Goal: Find specific page/section: Find specific page/section

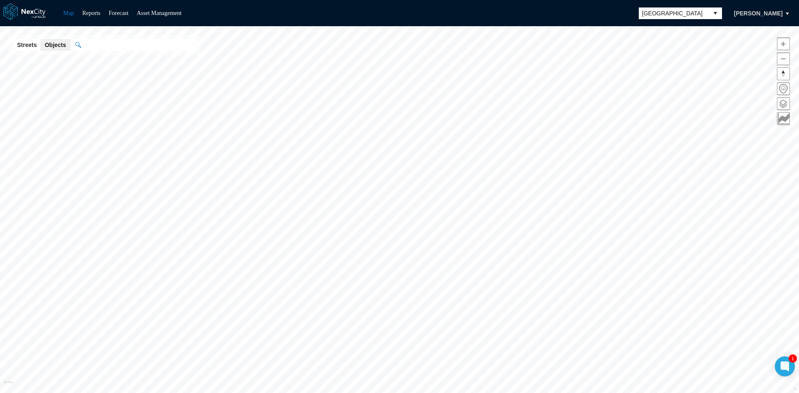
click at [677, 12] on span "[GEOGRAPHIC_DATA]" at bounding box center [673, 13] width 63 height 8
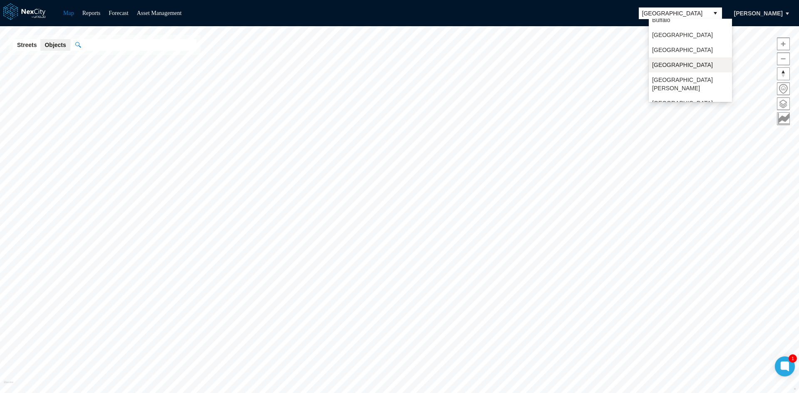
scroll to position [22, 0]
click at [673, 79] on span "[GEOGRAPHIC_DATA][PERSON_NAME]" at bounding box center [690, 83] width 77 height 17
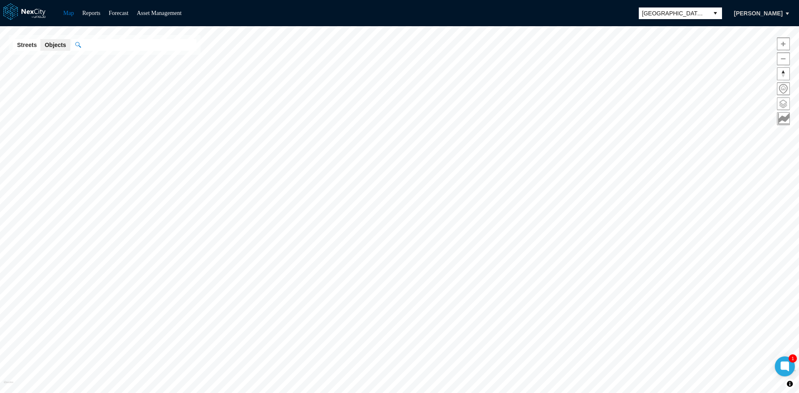
click at [783, 105] on span at bounding box center [783, 104] width 12 height 12
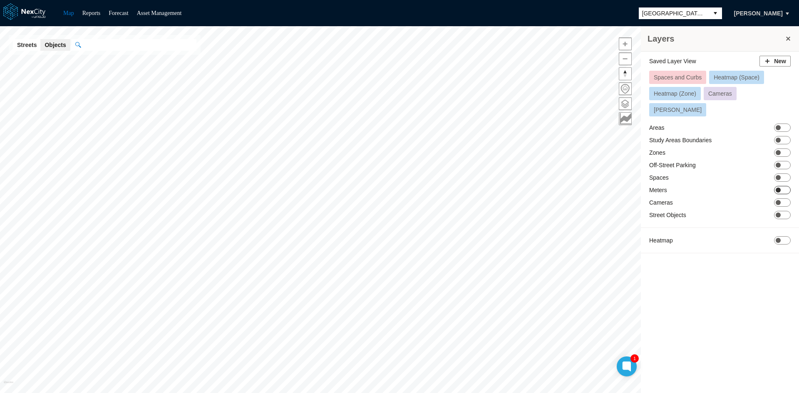
click at [784, 186] on span "ON OFF" at bounding box center [782, 190] width 17 height 8
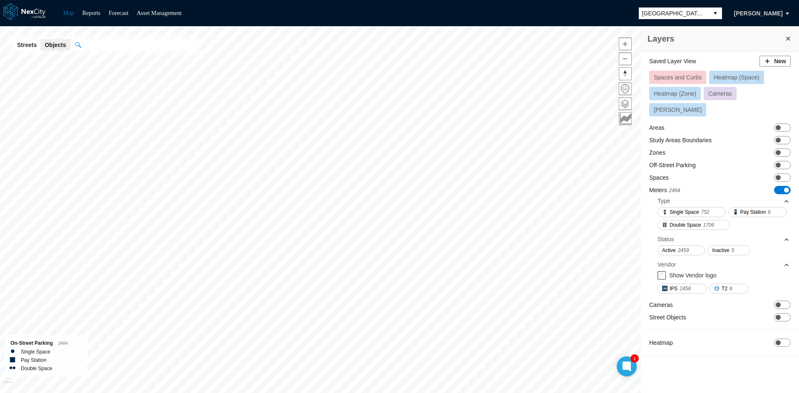
click at [778, 186] on span "ON OFF" at bounding box center [782, 190] width 17 height 8
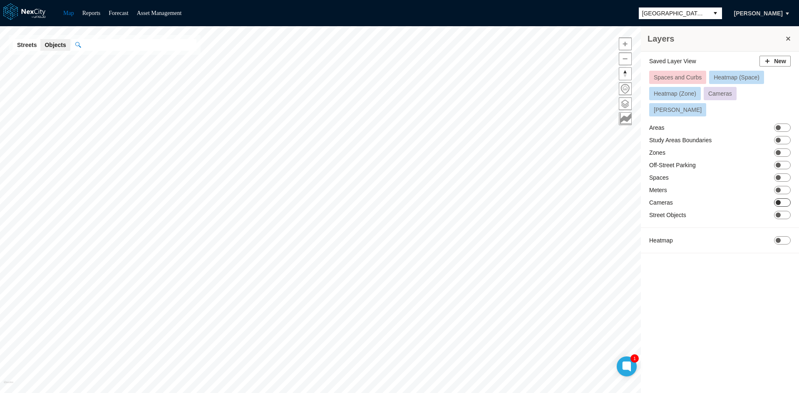
click at [783, 198] on span "ON OFF" at bounding box center [782, 202] width 17 height 8
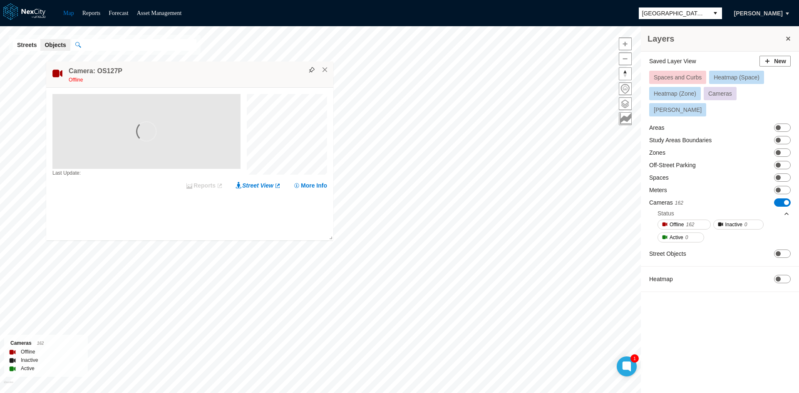
drag, startPoint x: 335, startPoint y: 95, endPoint x: 123, endPoint y: 74, distance: 212.9
click at [123, 74] on div "Camera: OS127P Offline" at bounding box center [189, 75] width 287 height 26
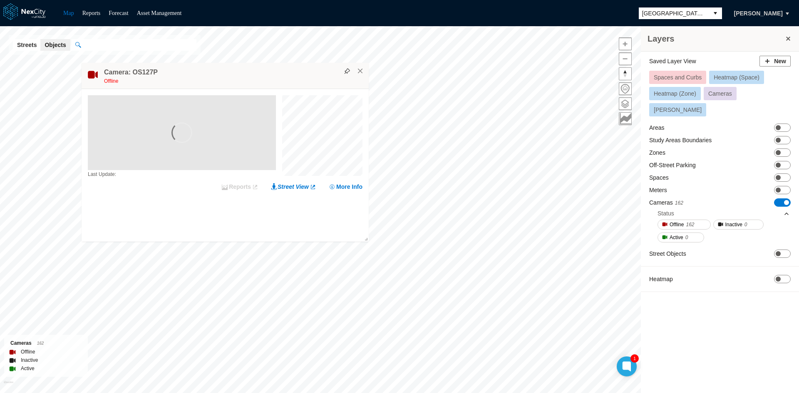
drag, startPoint x: 164, startPoint y: 69, endPoint x: 220, endPoint y: 67, distance: 55.4
click at [220, 67] on div "Camera: OS127P Offline" at bounding box center [225, 76] width 287 height 26
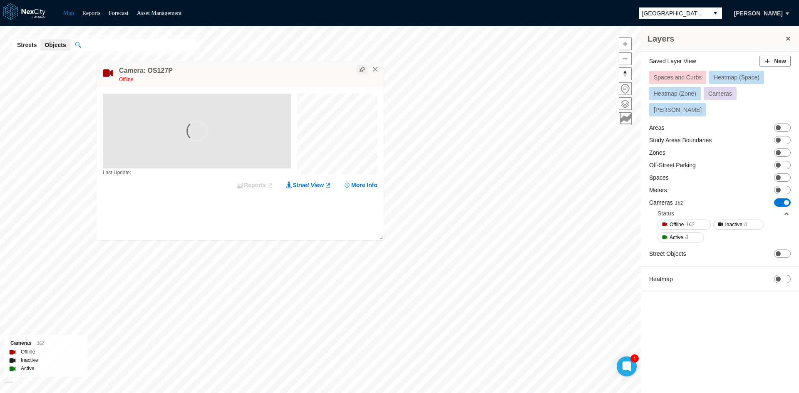
click at [362, 68] on img at bounding box center [362, 70] width 6 height 6
click at [781, 124] on span "ON OFF" at bounding box center [782, 128] width 17 height 8
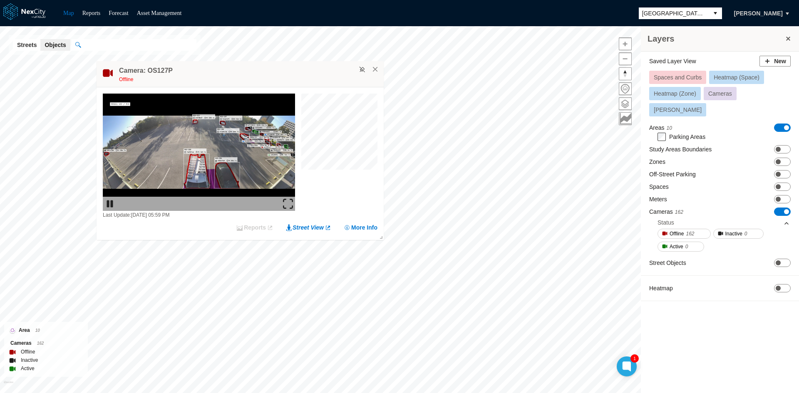
click at [781, 124] on span "ON OFF" at bounding box center [782, 128] width 17 height 8
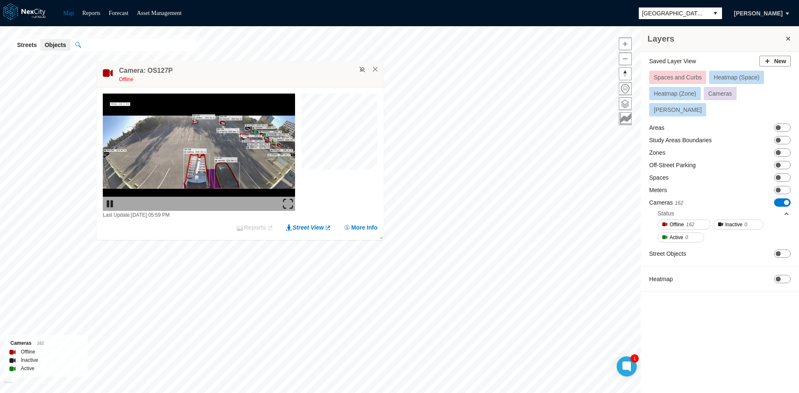
click at [287, 199] on img at bounding box center [288, 204] width 10 height 10
click at [397, 258] on span "Show object in Google Street View" at bounding box center [434, 256] width 84 height 6
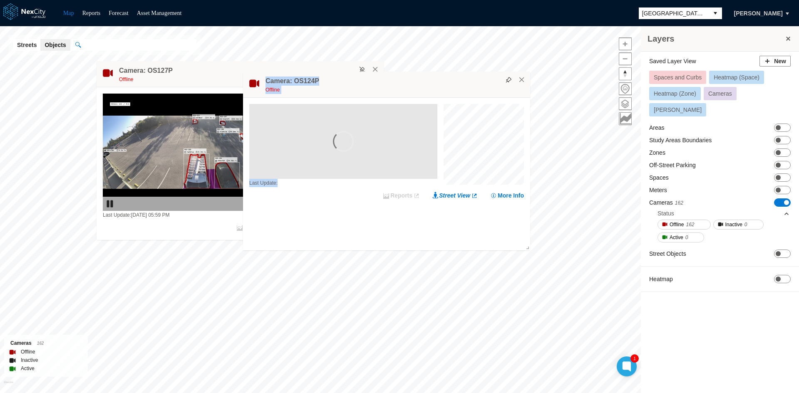
drag, startPoint x: 390, startPoint y: 82, endPoint x: 440, endPoint y: 211, distance: 138.9
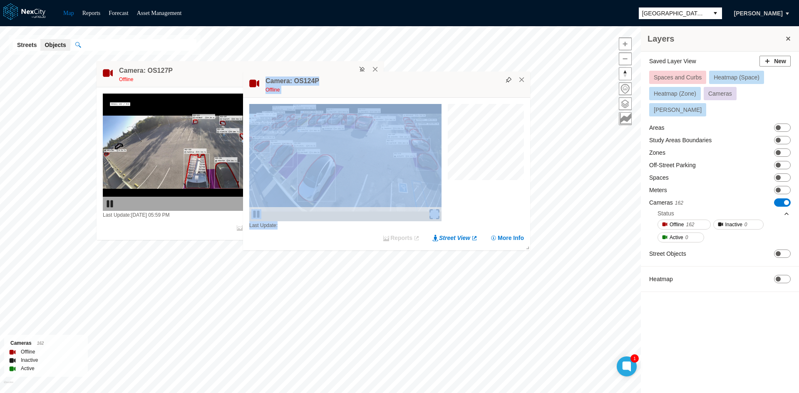
click at [472, 203] on div at bounding box center [486, 167] width 76 height 126
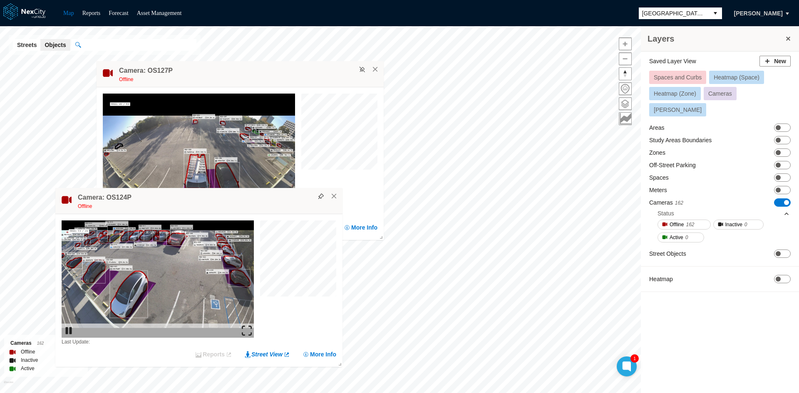
drag, startPoint x: 416, startPoint y: 84, endPoint x: 229, endPoint y: 200, distance: 220.5
click at [229, 200] on div "Camera: OS124P Offline" at bounding box center [198, 201] width 287 height 26
click at [777, 150] on span at bounding box center [778, 152] width 5 height 5
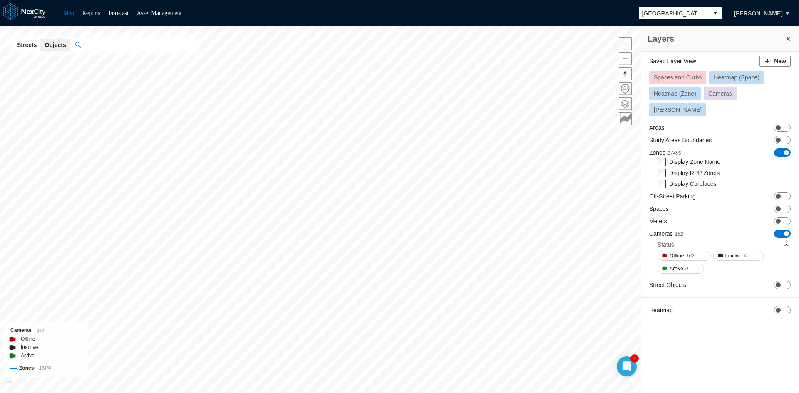
click at [675, 154] on div "Layers Saved Layer View New Spaces and Curbs Heatmap (Space) Heatmap (Zone) Cam…" at bounding box center [399, 209] width 799 height 367
click at [782, 205] on span "ON OFF" at bounding box center [782, 209] width 17 height 8
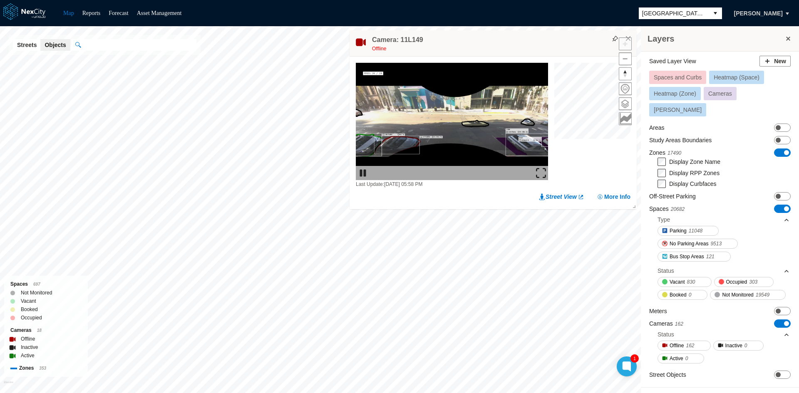
click at [540, 172] on img at bounding box center [541, 173] width 10 height 10
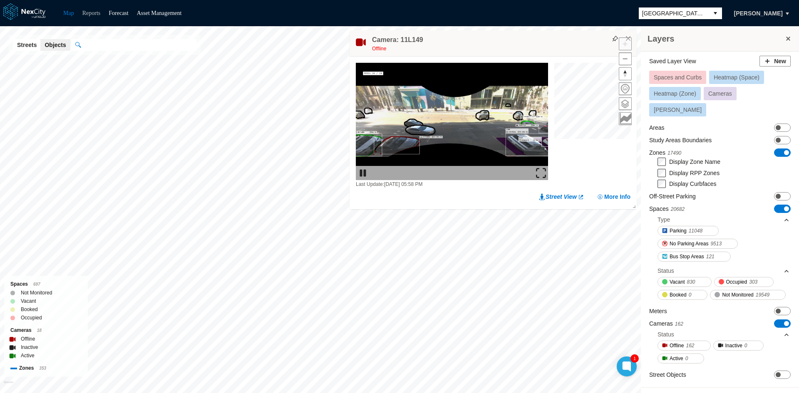
click at [89, 10] on link "Reports" at bounding box center [91, 13] width 18 height 6
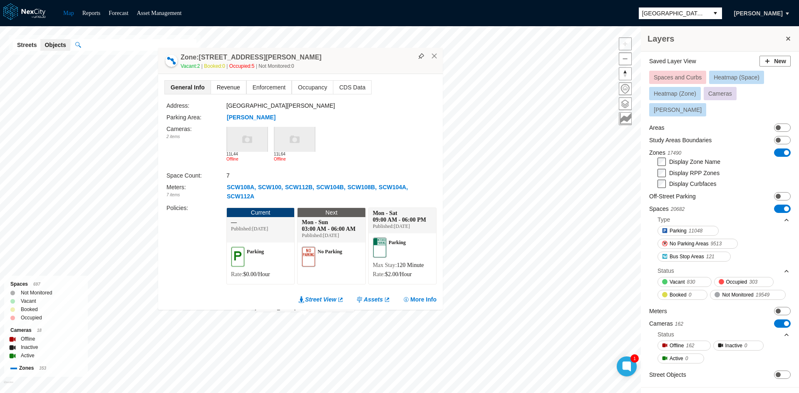
click at [222, 87] on span "Revenue" at bounding box center [228, 87] width 35 height 13
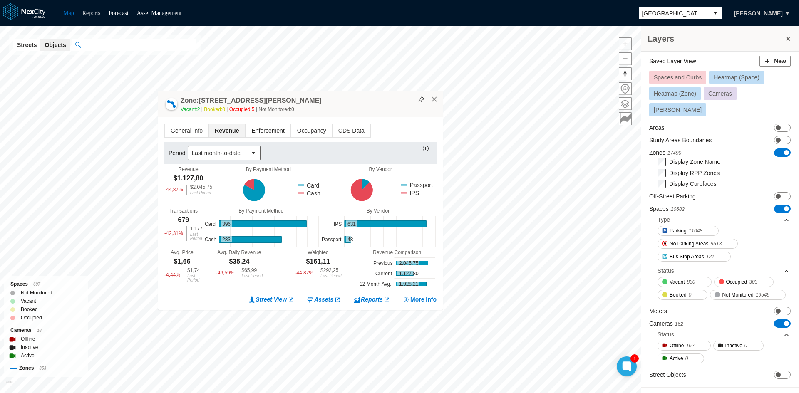
click at [271, 132] on span "Enforcement" at bounding box center [267, 130] width 45 height 13
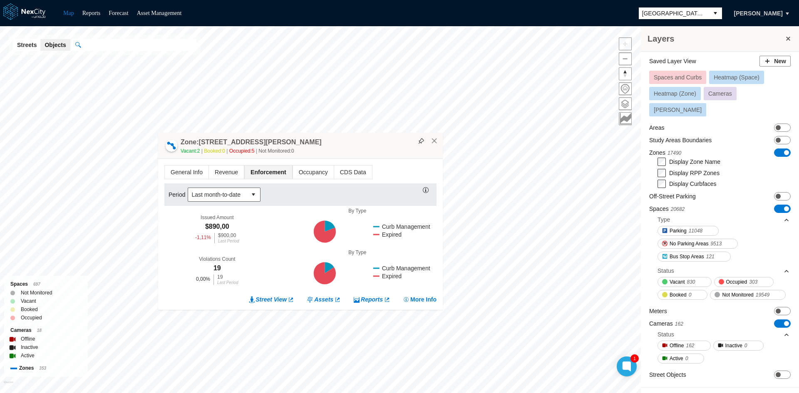
drag, startPoint x: 382, startPoint y: 235, endPoint x: 272, endPoint y: 178, distance: 123.8
click at [271, 193] on div "Period Last month-to-date Issued Amount $890,00 -1,11 % $900,00 Last Period By …" at bounding box center [300, 237] width 272 height 108
click at [299, 168] on span "Occupancy" at bounding box center [313, 172] width 41 height 13
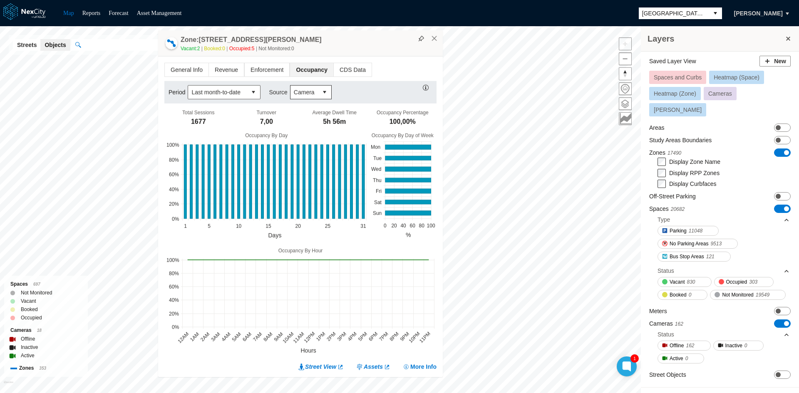
click at [309, 91] on span "Camera" at bounding box center [304, 92] width 21 height 8
click at [301, 124] on span "Transactional" at bounding box center [309, 121] width 35 height 8
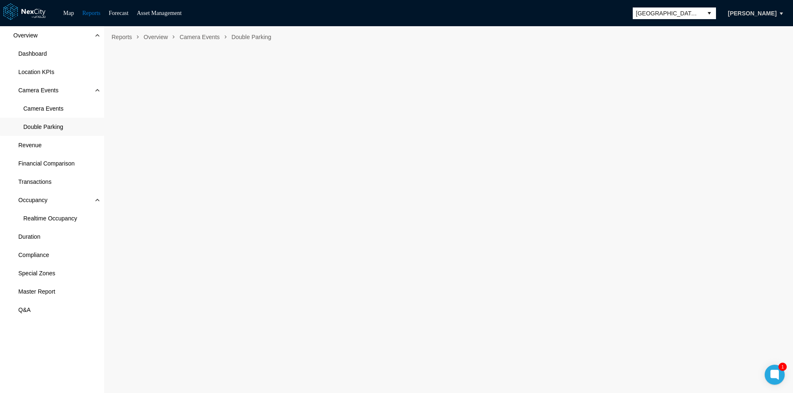
click at [41, 120] on span "Double Parking" at bounding box center [52, 127] width 104 height 18
click at [52, 127] on span "Double Parking" at bounding box center [43, 127] width 40 height 8
click at [47, 350] on div "Overview Dashboard Location KPIs Camera Events Camera Events Double Parking Rev…" at bounding box center [52, 209] width 104 height 367
click at [34, 352] on div "Overview Dashboard Location KPIs Camera Events Camera Events Double Parking Rev…" at bounding box center [52, 209] width 104 height 367
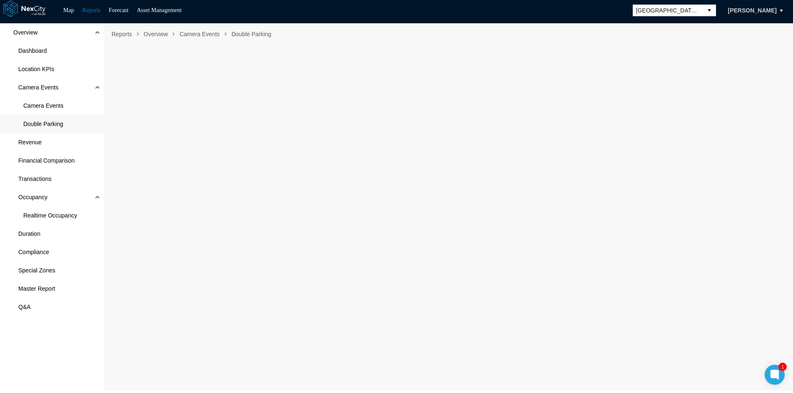
scroll to position [5, 0]
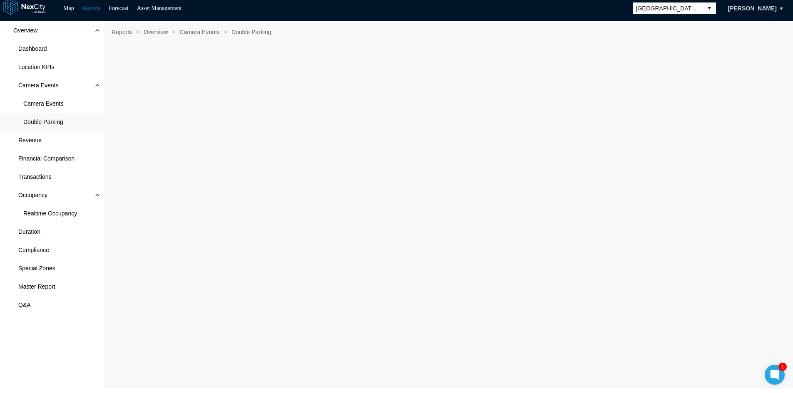
click at [52, 344] on div "Overview Dashboard Location KPIs Camera Events Camera Events Double Parking Rev…" at bounding box center [52, 204] width 104 height 367
click at [66, 6] on link "Map" at bounding box center [68, 8] width 11 height 6
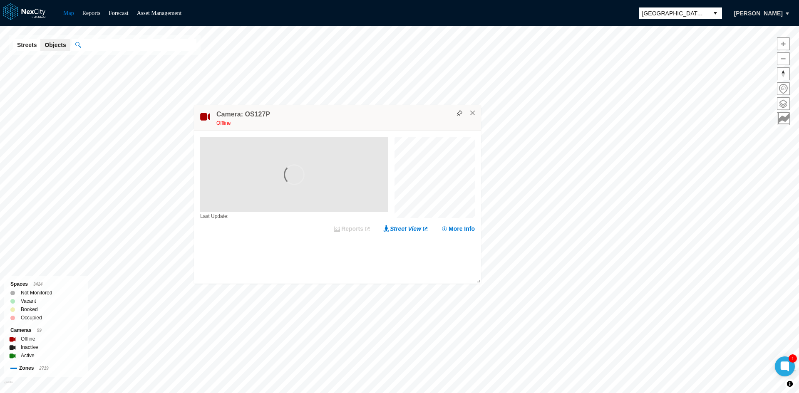
drag, startPoint x: 508, startPoint y: 202, endPoint x: 332, endPoint y: 127, distance: 190.9
click at [332, 127] on div "Offline" at bounding box center [346, 123] width 260 height 8
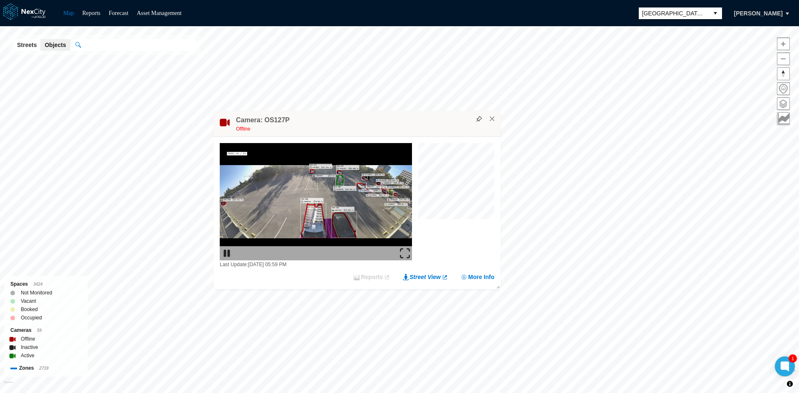
drag, startPoint x: 404, startPoint y: 252, endPoint x: 405, endPoint y: 288, distance: 36.2
click at [404, 252] on img at bounding box center [405, 253] width 10 height 10
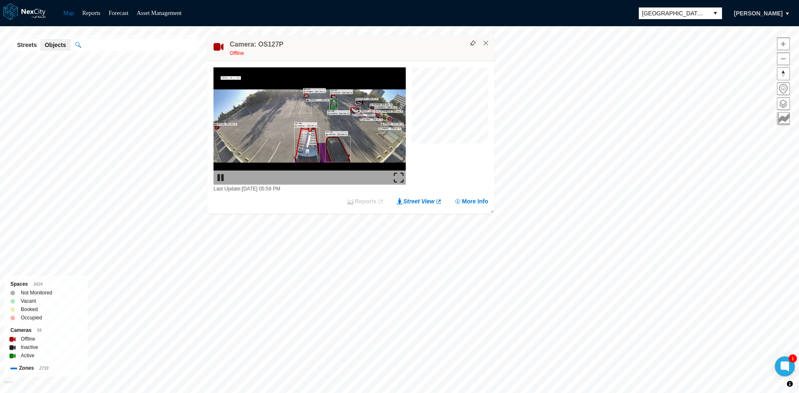
drag, startPoint x: 424, startPoint y: 122, endPoint x: 418, endPoint y: 54, distance: 68.9
click at [417, 50] on div "Offline" at bounding box center [360, 53] width 260 height 8
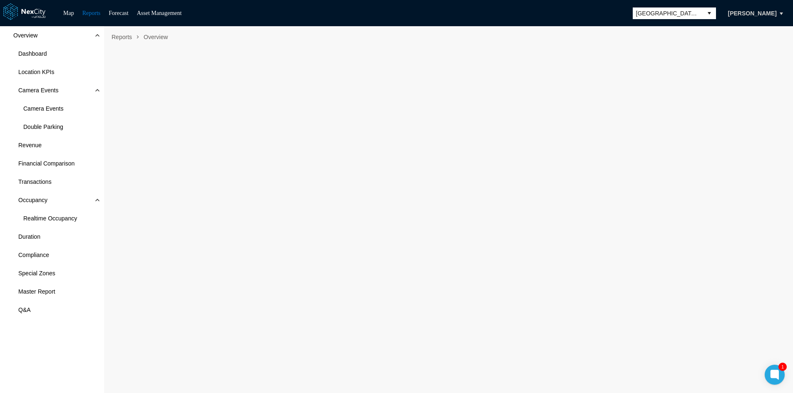
click at [31, 341] on div "Overview Dashboard Location KPIs Camera Events Camera Events Double Parking Rev…" at bounding box center [52, 209] width 104 height 367
